Goal: Transaction & Acquisition: Purchase product/service

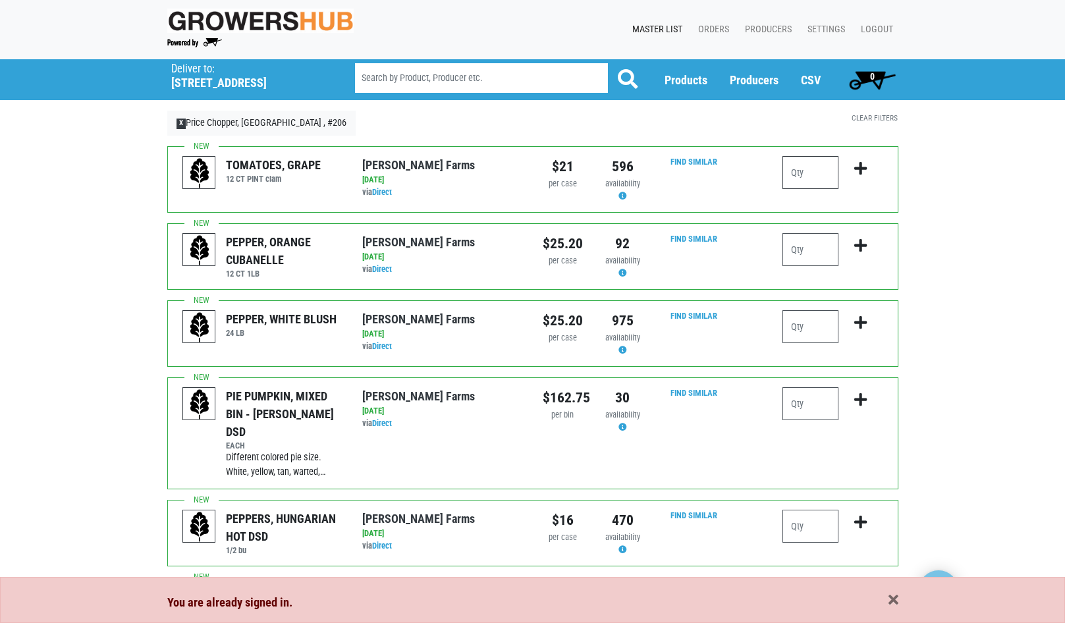
click at [818, 177] on input "number" at bounding box center [810, 172] width 56 height 33
type input "1"
click at [863, 170] on icon "submit" at bounding box center [860, 168] width 13 height 14
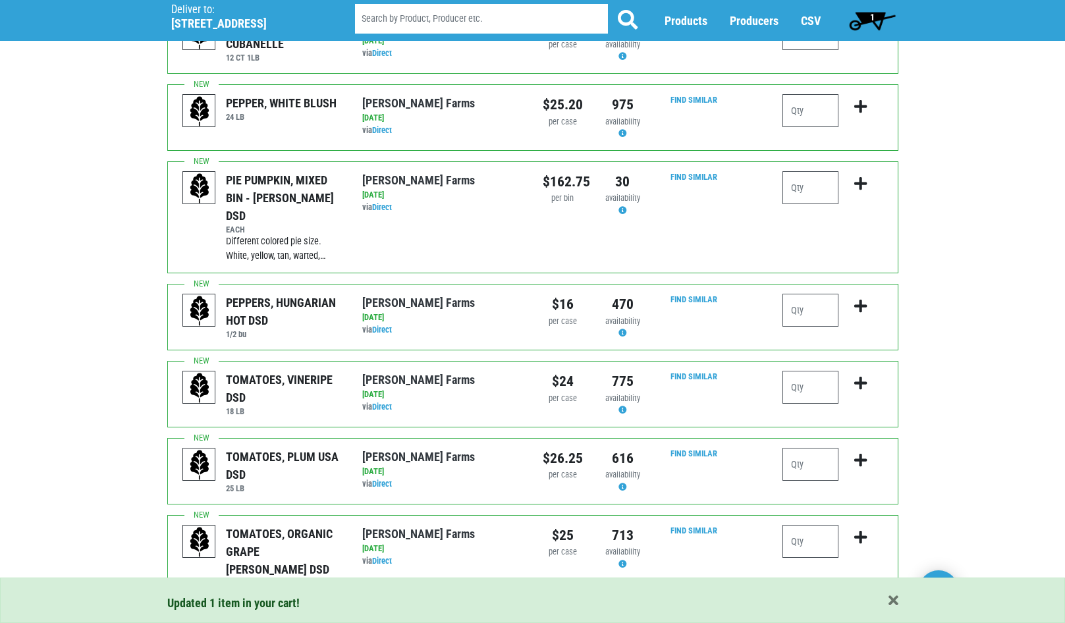
scroll to position [263, 0]
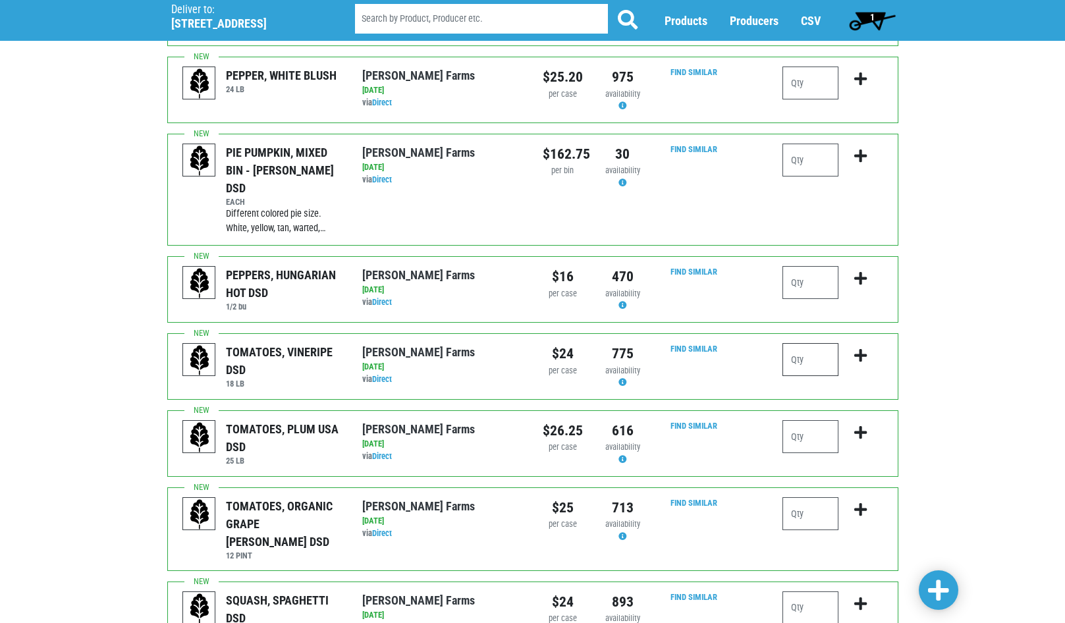
click at [824, 348] on input "number" at bounding box center [810, 359] width 56 height 33
type input "1"
click at [856, 348] on icon "submit" at bounding box center [860, 355] width 13 height 14
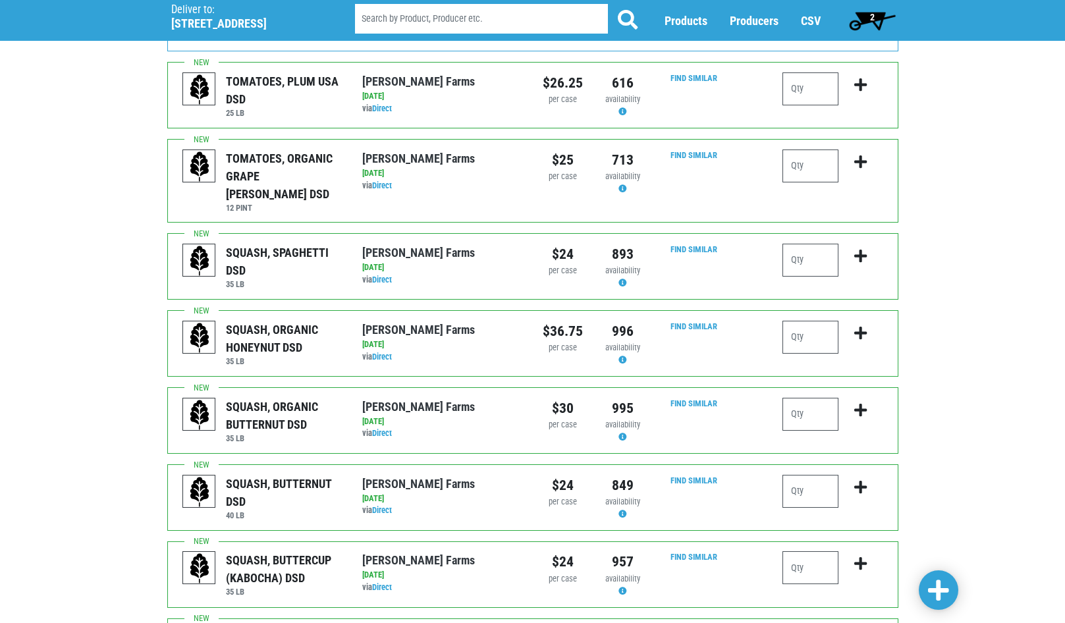
scroll to position [658, 0]
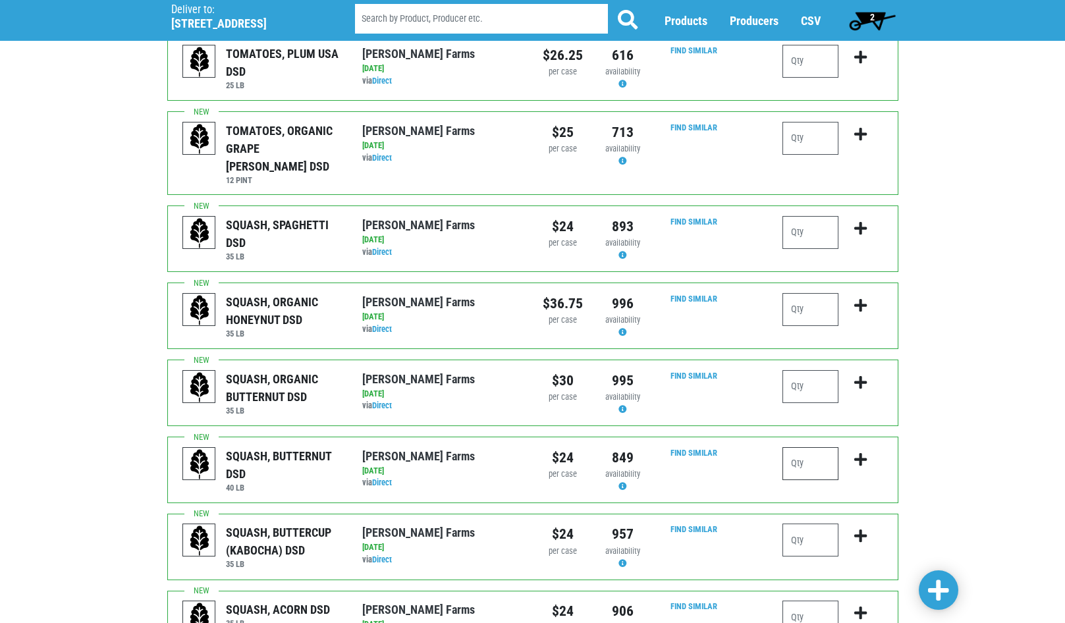
click at [810, 447] on input "number" at bounding box center [810, 463] width 56 height 33
type input "2"
type input "3"
click at [870, 447] on button "submit" at bounding box center [860, 467] width 31 height 41
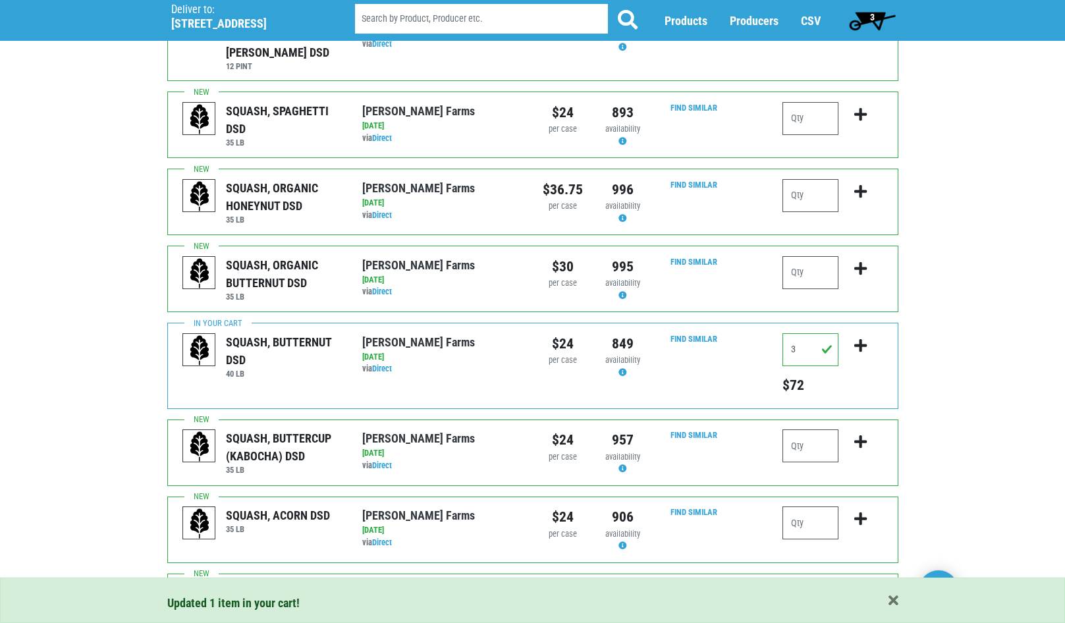
scroll to position [790, 0]
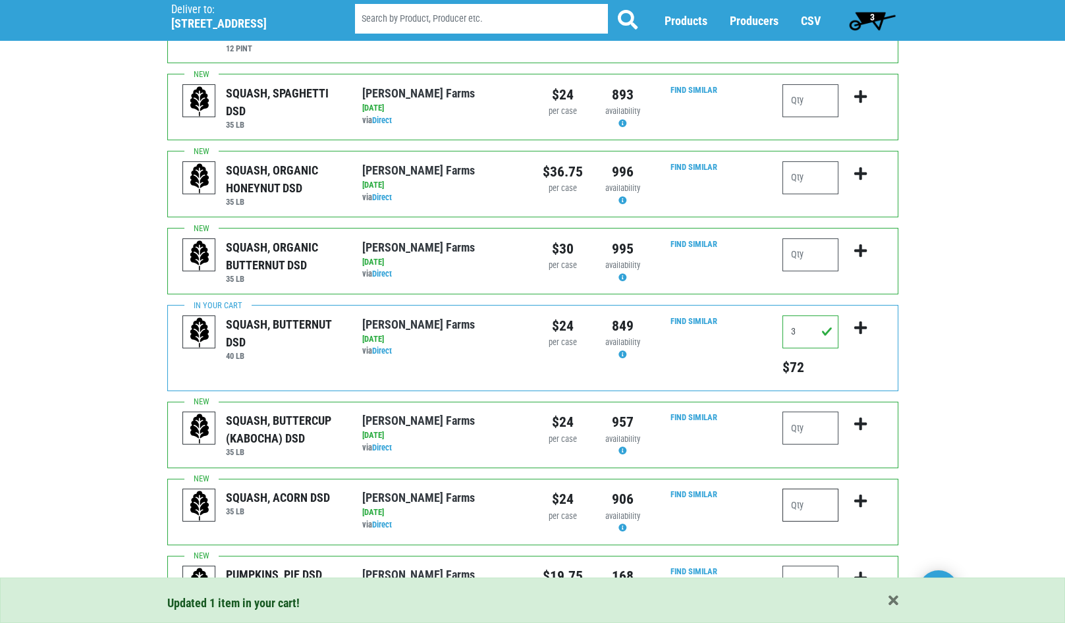
click at [815, 489] on input "number" at bounding box center [810, 505] width 56 height 33
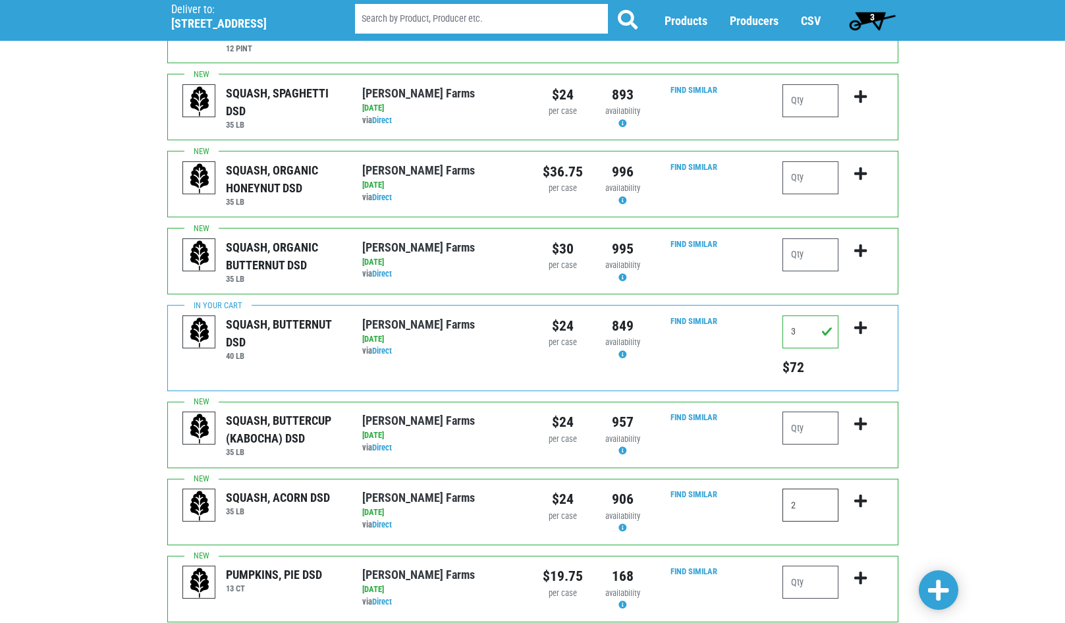
type input "2"
click at [861, 489] on button "submit" at bounding box center [860, 509] width 31 height 41
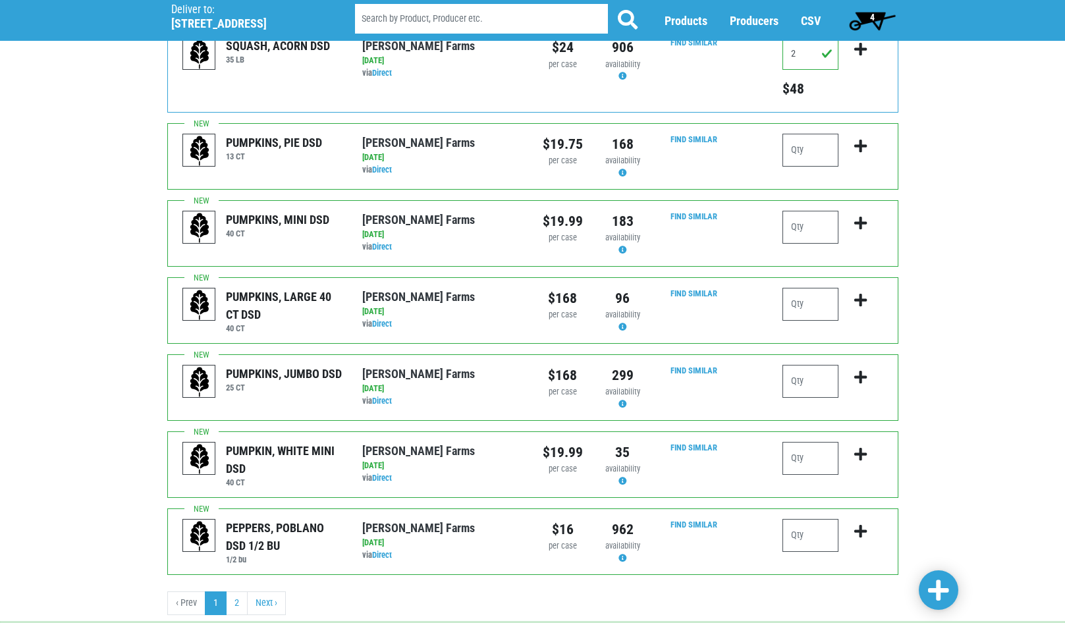
scroll to position [1243, 0]
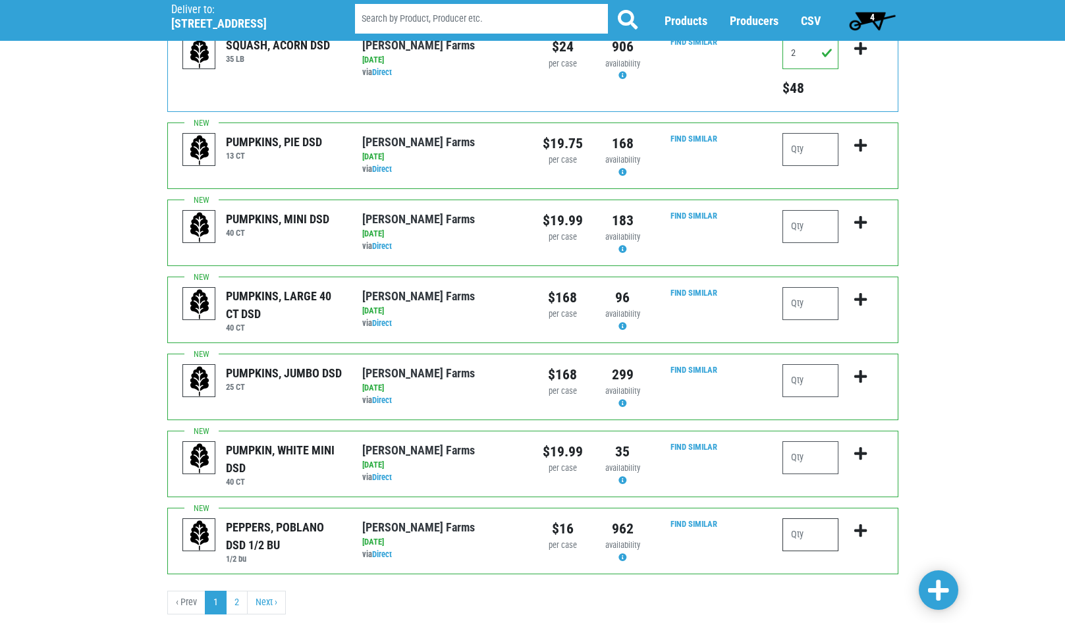
click at [815, 518] on input "number" at bounding box center [810, 534] width 56 height 33
type input "1"
click at [864, 523] on icon "submit" at bounding box center [860, 530] width 13 height 14
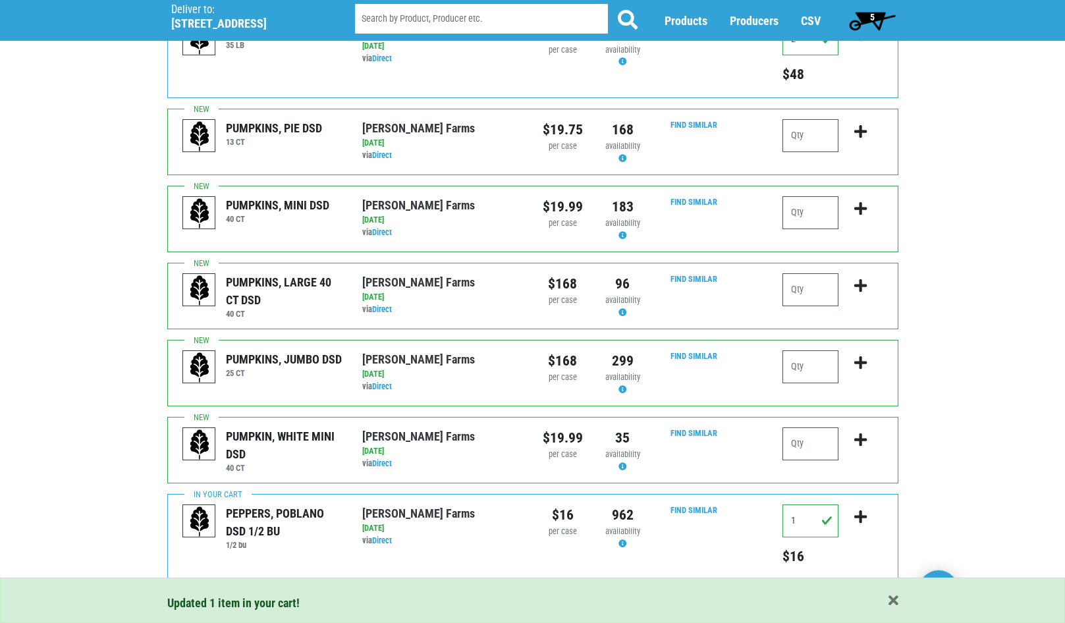
scroll to position [1262, 0]
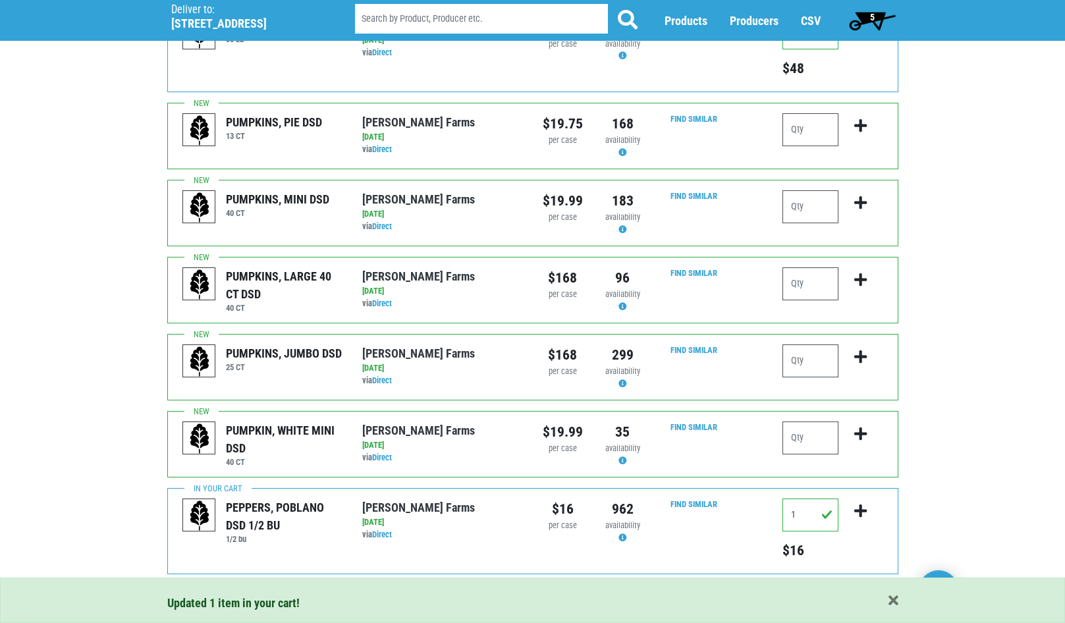
click at [269, 591] on link "Next ›" at bounding box center [266, 603] width 39 height 24
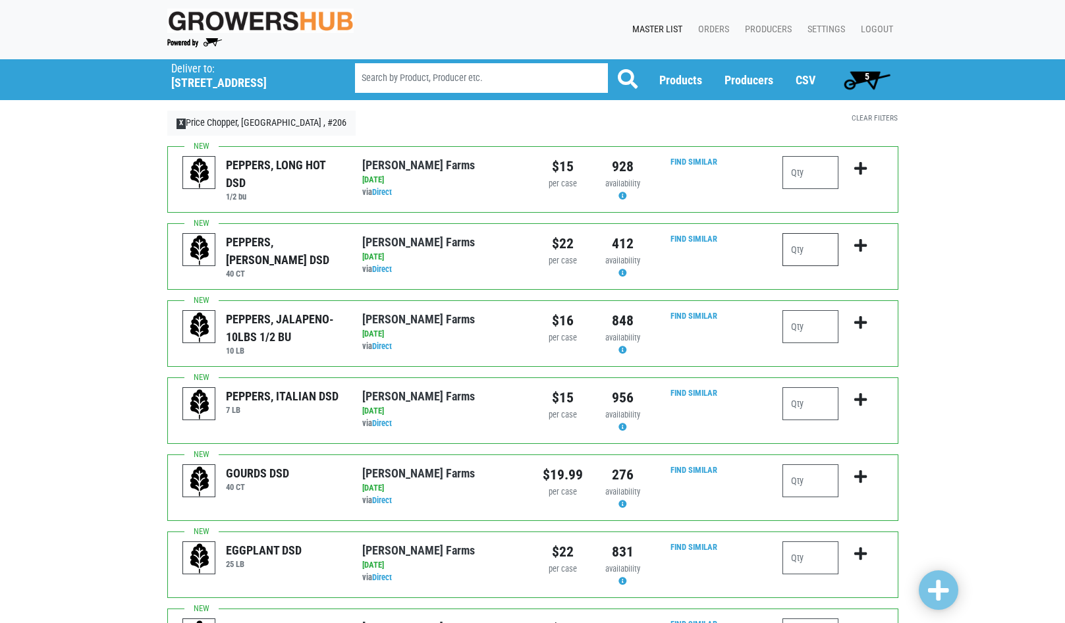
click at [820, 252] on input "number" at bounding box center [810, 249] width 56 height 33
type input "5"
click at [857, 241] on icon "submit" at bounding box center [860, 245] width 13 height 14
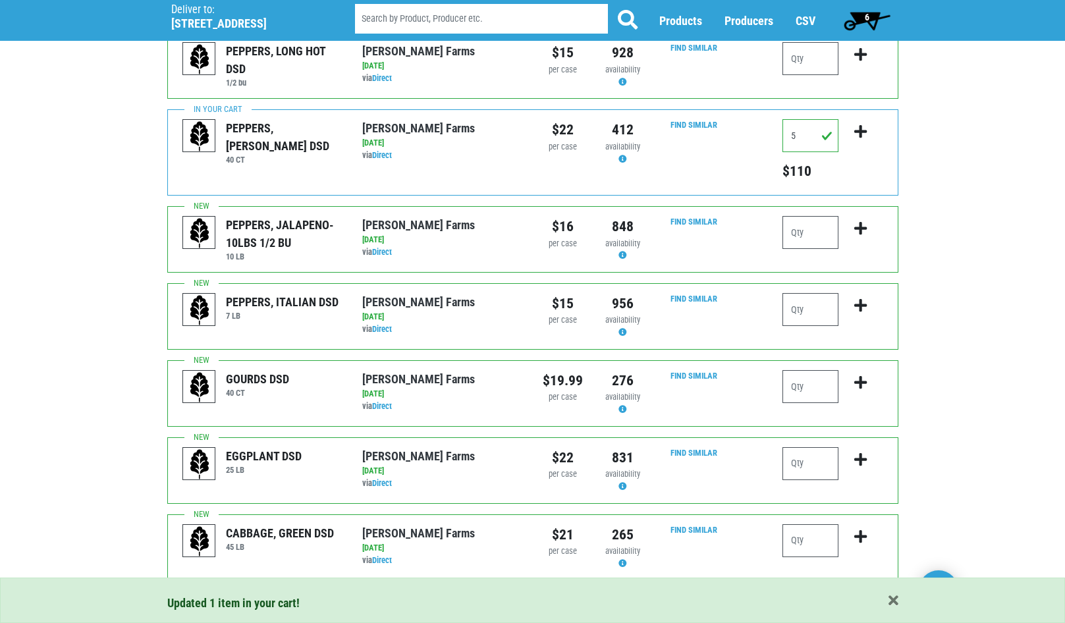
scroll to position [132, 0]
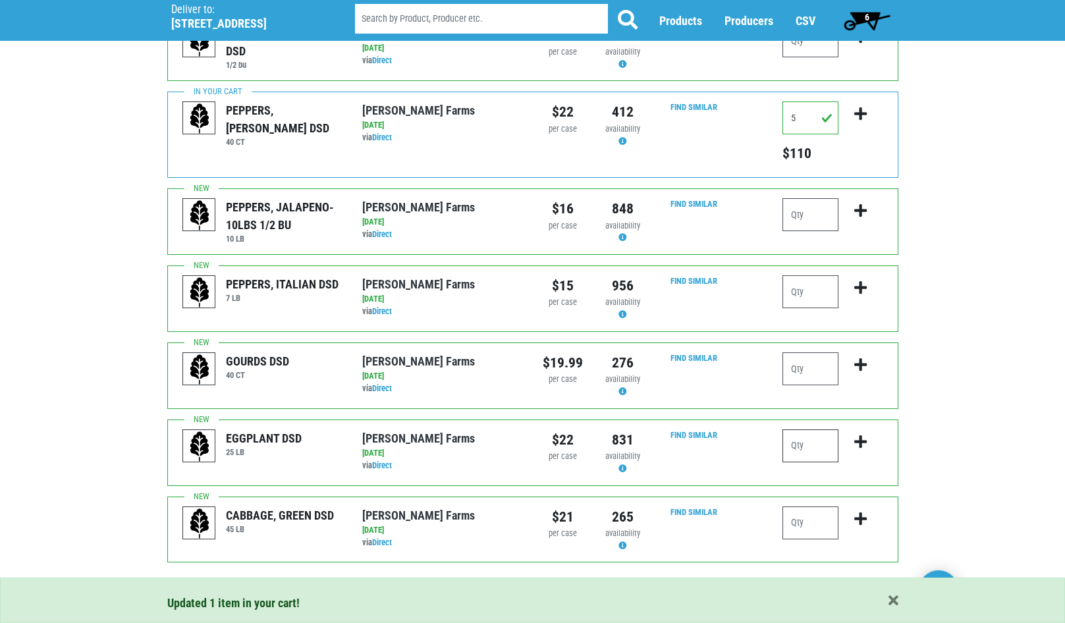
click at [807, 444] on input "number" at bounding box center [810, 445] width 56 height 33
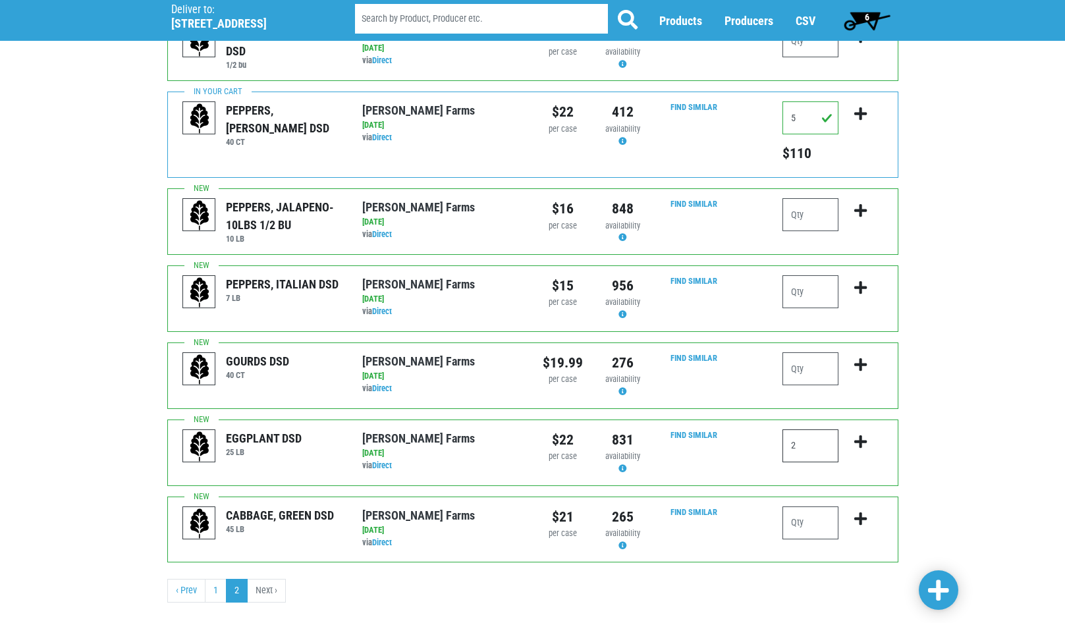
type input "2"
click at [859, 437] on icon "submit" at bounding box center [860, 442] width 13 height 14
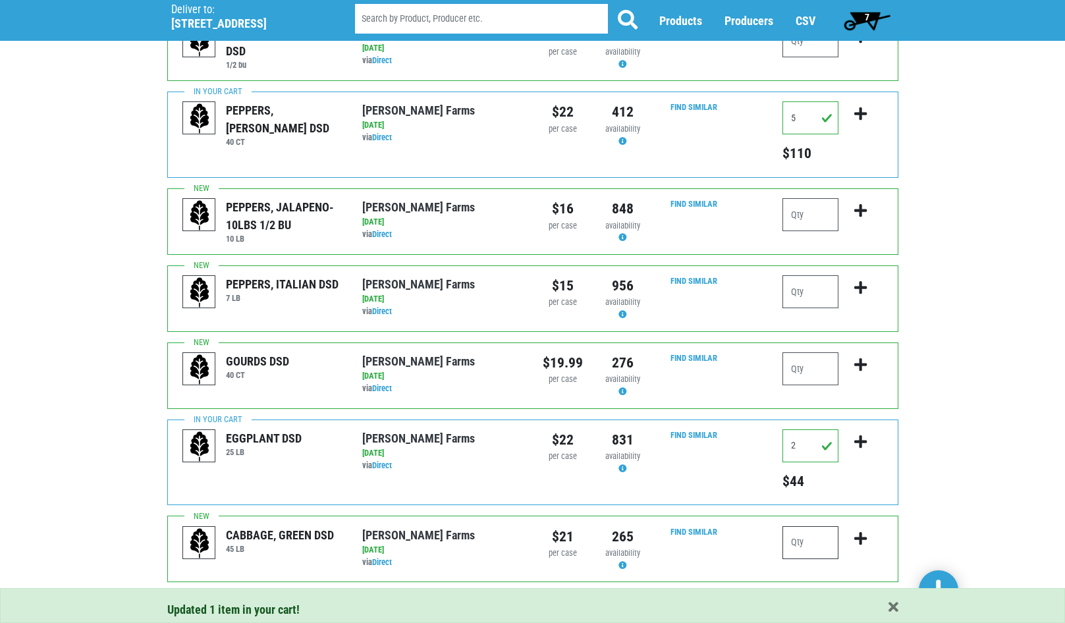
click at [816, 545] on input "number" at bounding box center [810, 542] width 56 height 33
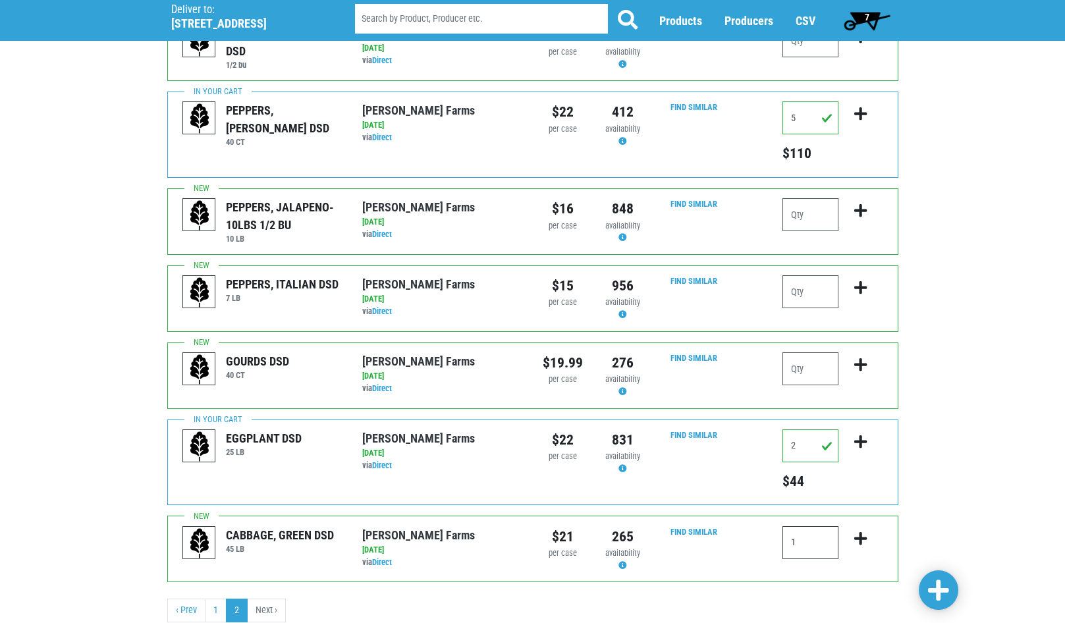
type input "1"
click at [859, 538] on icon "submit" at bounding box center [860, 538] width 13 height 14
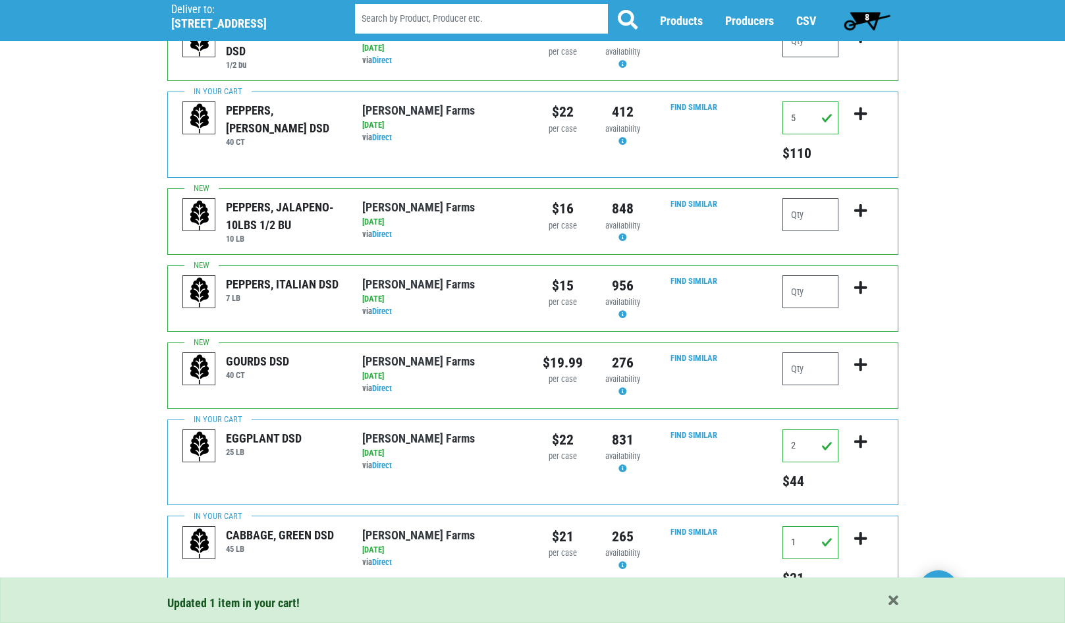
click at [867, 17] on span "8" at bounding box center [867, 17] width 5 height 11
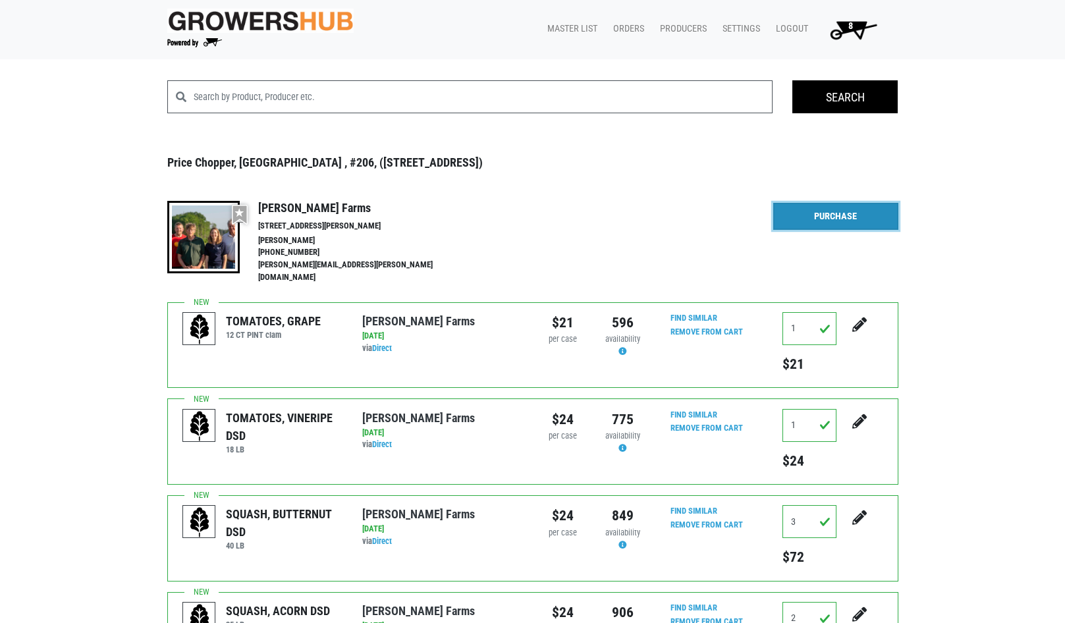
click at [858, 217] on link "Purchase" at bounding box center [835, 217] width 125 height 28
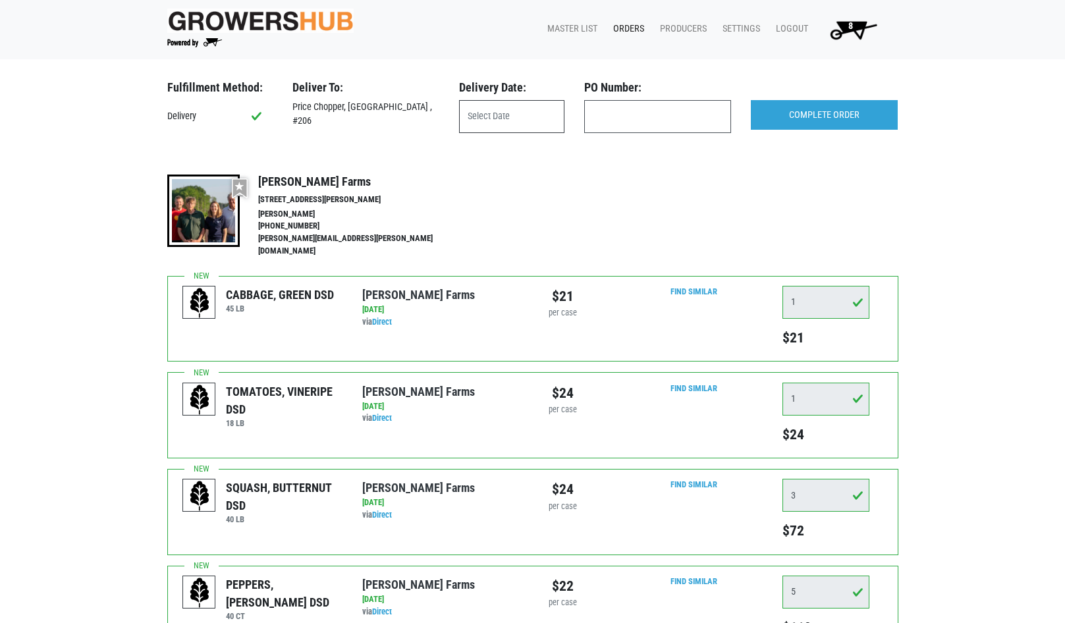
click at [510, 126] on input "text" at bounding box center [511, 116] width 105 height 33
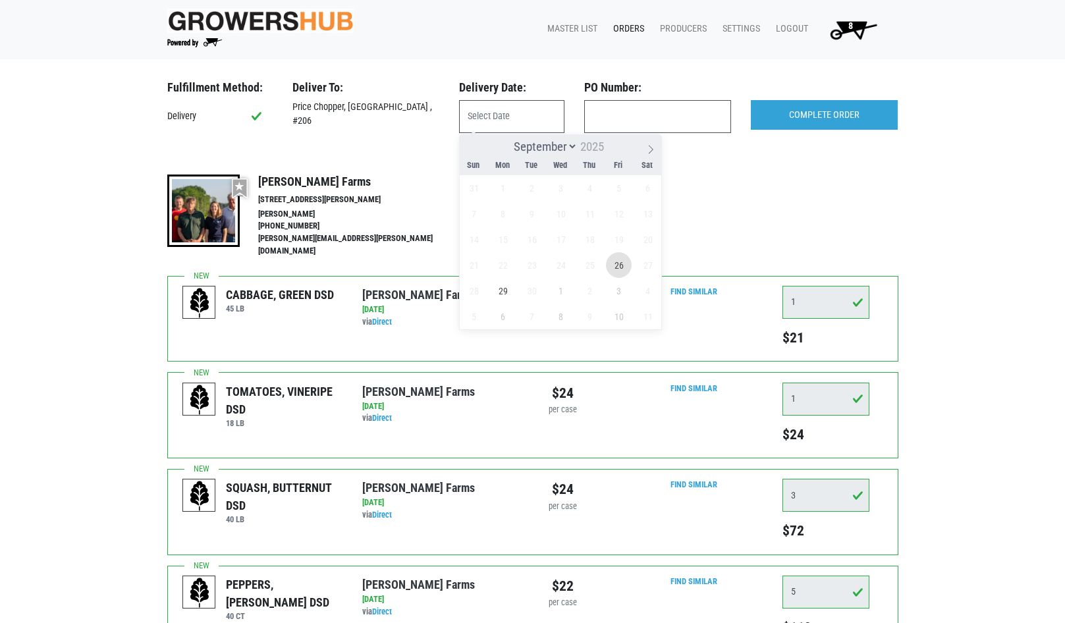
click at [615, 262] on span "26" at bounding box center [619, 265] width 26 height 26
type input "[DATE]"
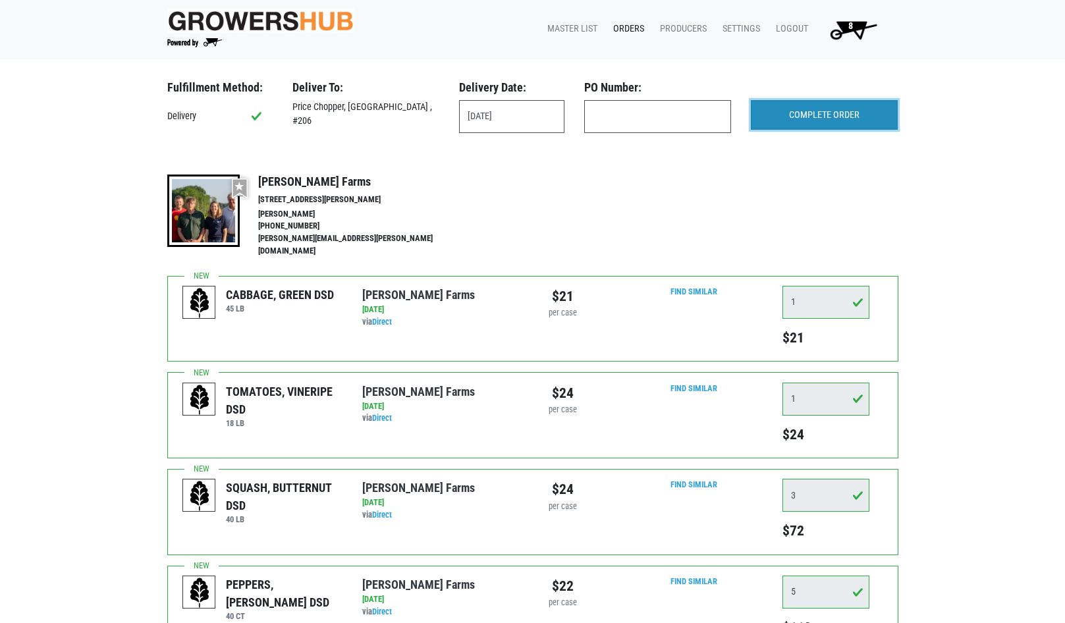
click at [819, 112] on input "COMPLETE ORDER" at bounding box center [824, 115] width 147 height 30
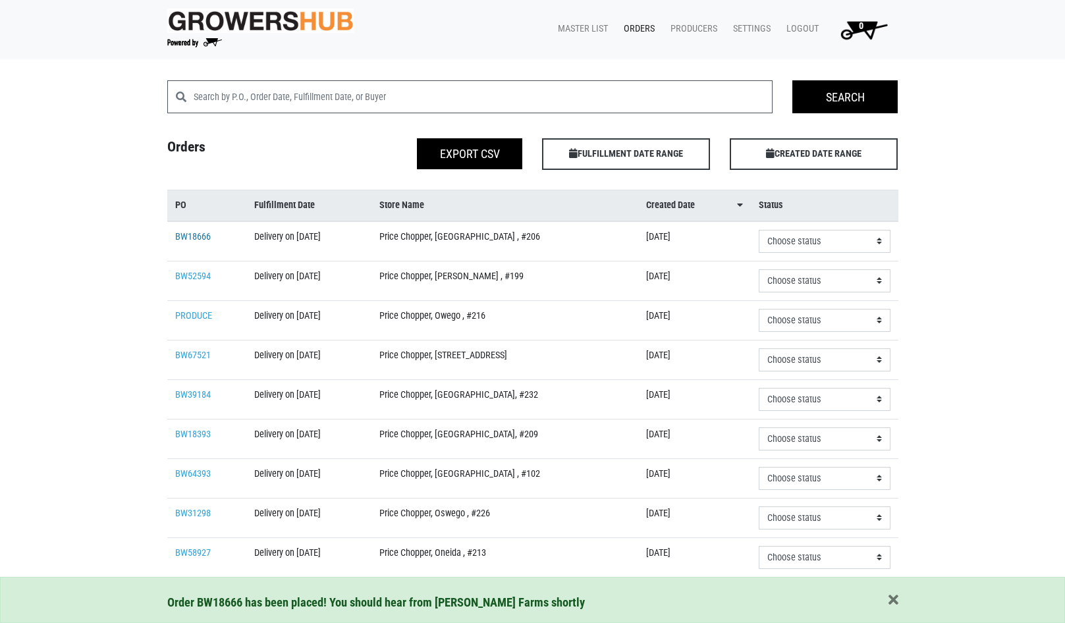
click at [184, 231] on link "BW18666" at bounding box center [193, 236] width 36 height 11
